Goal: Task Accomplishment & Management: Manage account settings

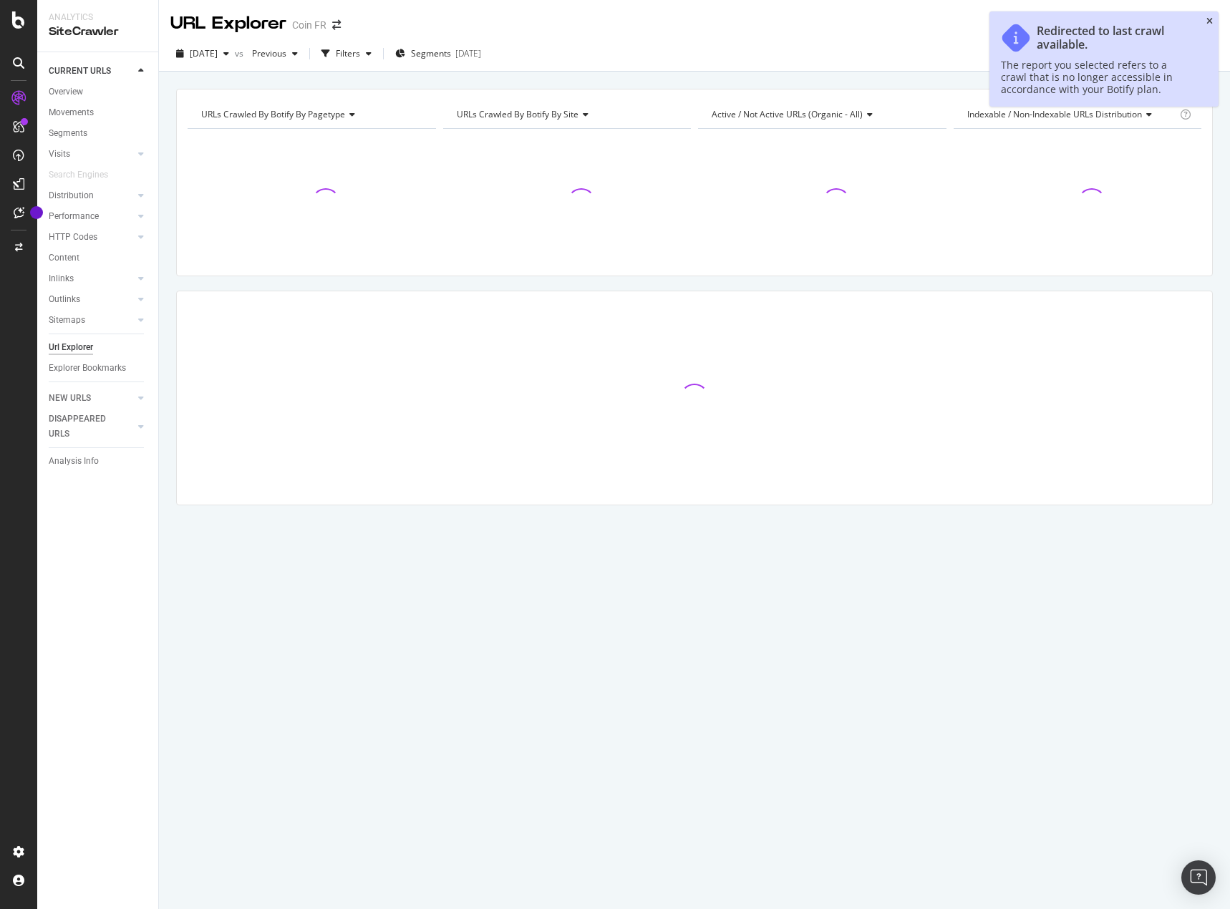
click at [1208, 19] on icon "close toast" at bounding box center [1209, 21] width 6 height 9
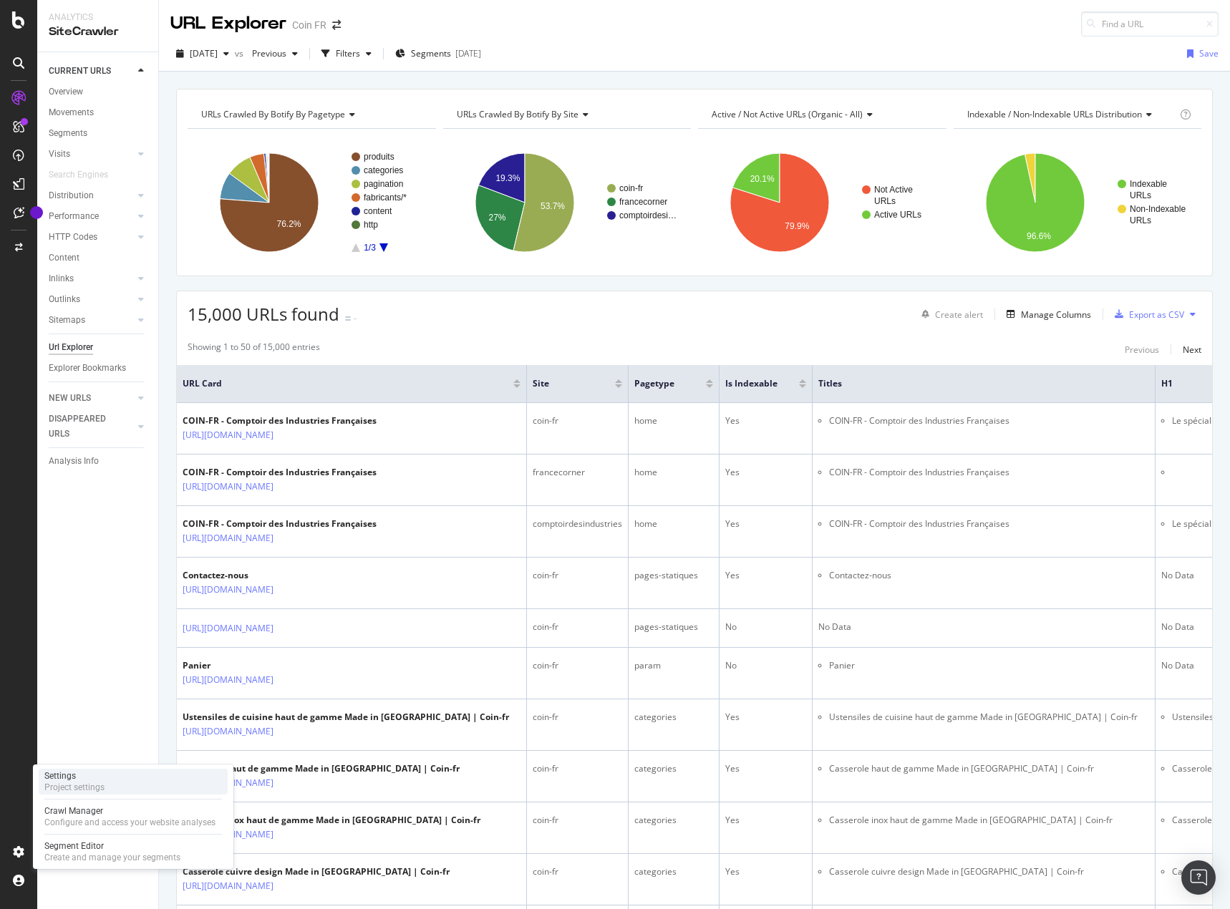
click at [64, 780] on div "Settings" at bounding box center [74, 775] width 60 height 11
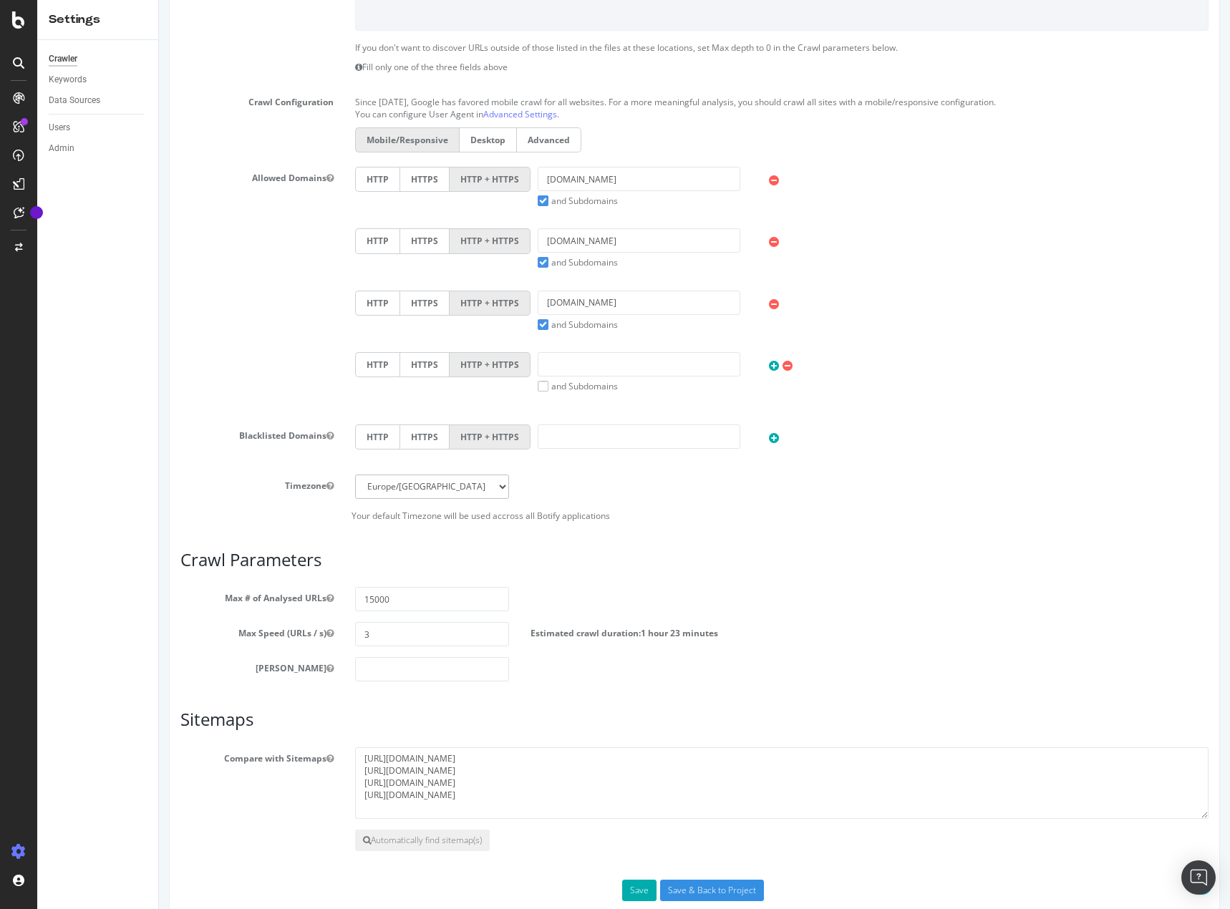
scroll to position [358, 0]
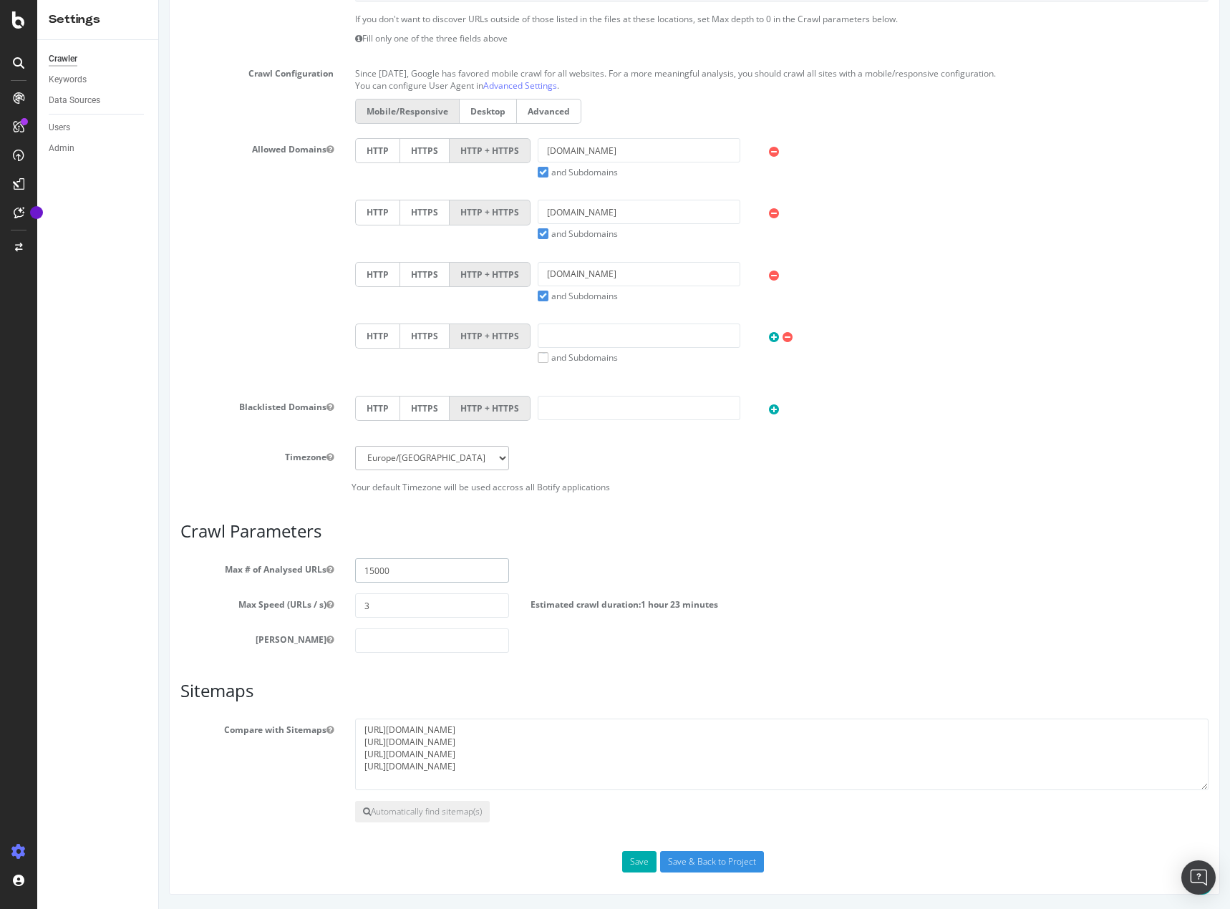
drag, startPoint x: 367, startPoint y: 569, endPoint x: 333, endPoint y: 573, distance: 34.5
click at [334, 573] on div "Max # of Analysed URLs 15000" at bounding box center [694, 570] width 1049 height 24
type input "30000"
click at [685, 862] on input "Save & Back to Project" at bounding box center [712, 861] width 104 height 21
